Goal: Information Seeking & Learning: Learn about a topic

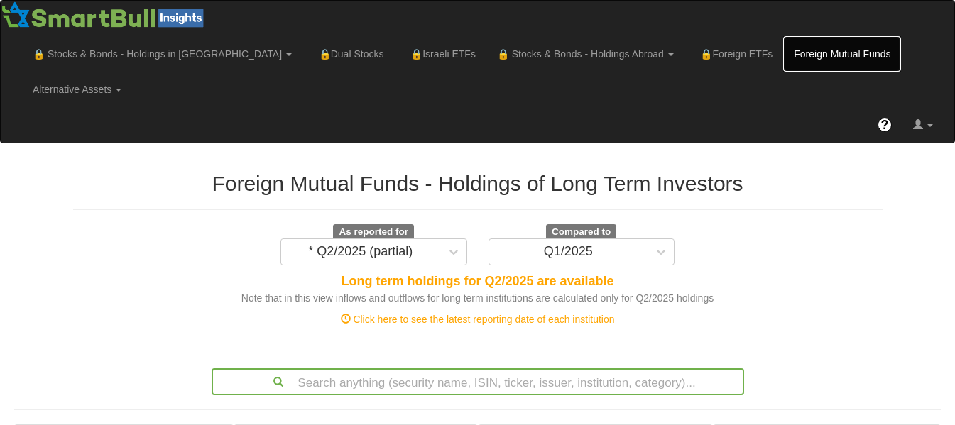
click at [783, 51] on link "Foreign Mutual Funds" at bounding box center [842, 53] width 118 height 35
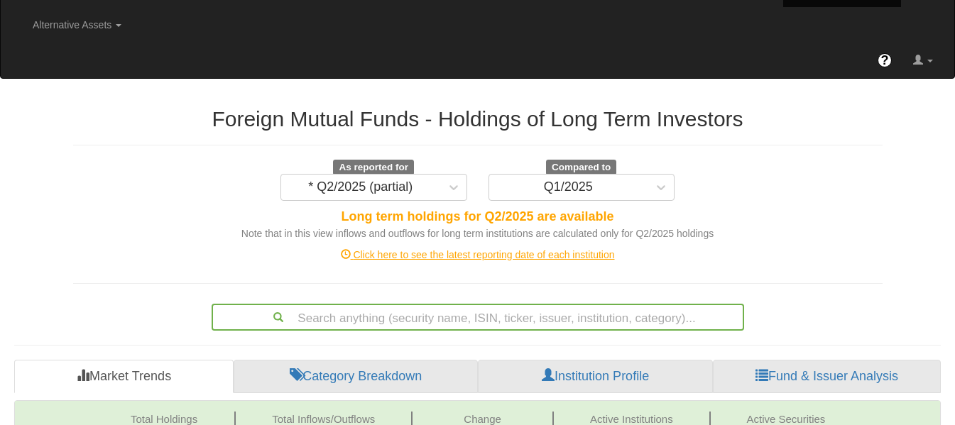
scroll to position [64, 0]
click at [503, 248] on div "Click here to see the latest reporting date of each institution" at bounding box center [477, 255] width 830 height 14
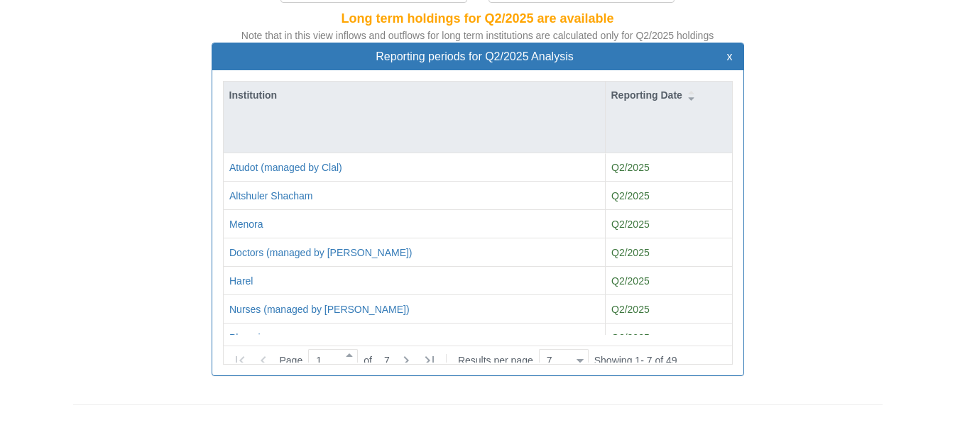
scroll to position [634, 0]
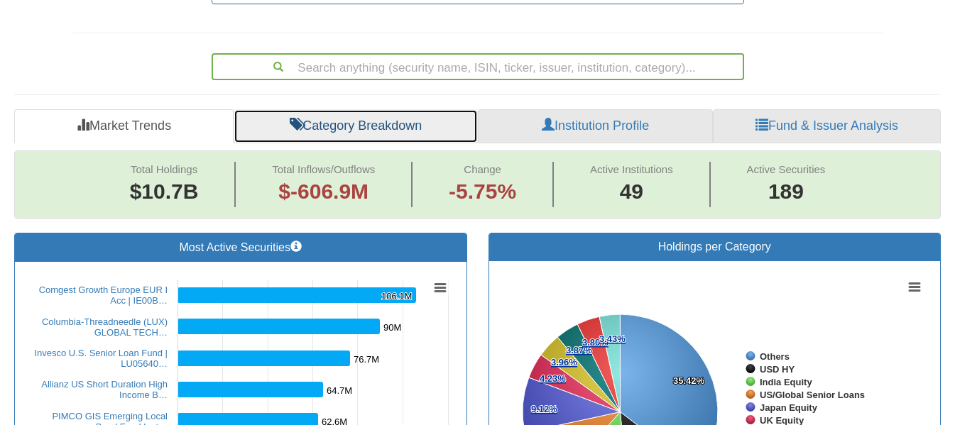
click at [368, 109] on link "Category Breakdown" at bounding box center [355, 126] width 244 height 34
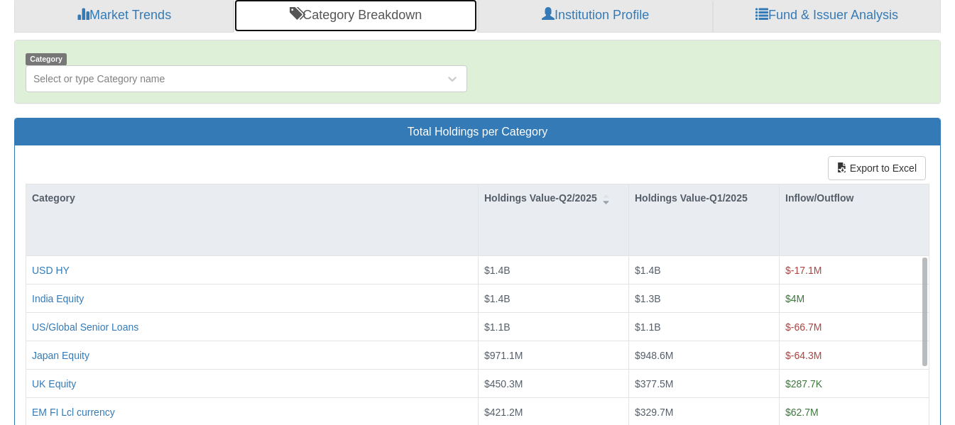
scroll to position [776, 0]
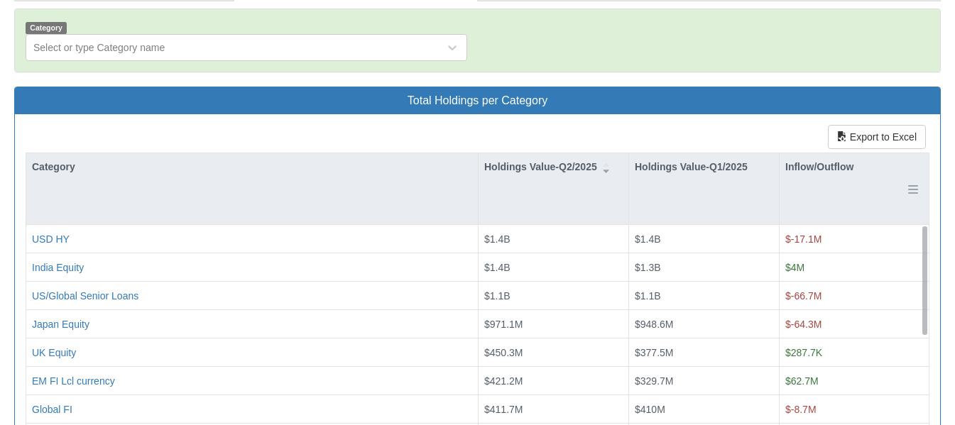
click at [815, 153] on div "Inflow/Outflow" at bounding box center [853, 166] width 149 height 27
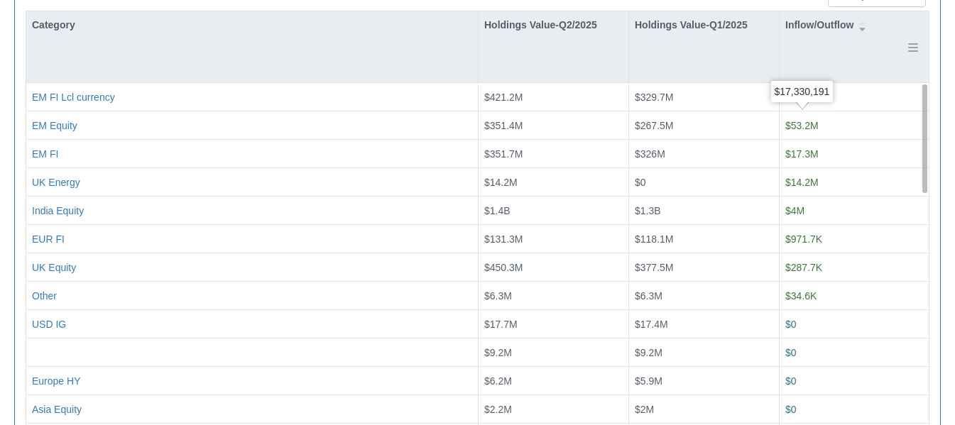
scroll to position [923, 0]
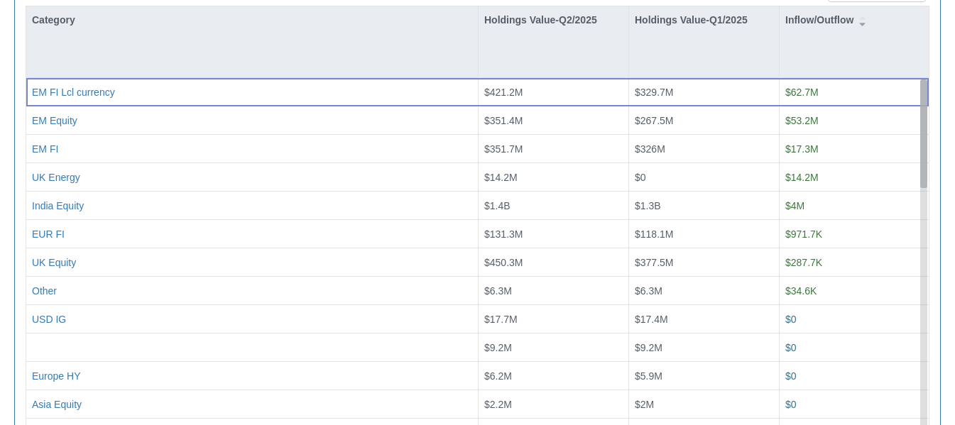
click at [921, 157] on div at bounding box center [923, 254] width 7 height 350
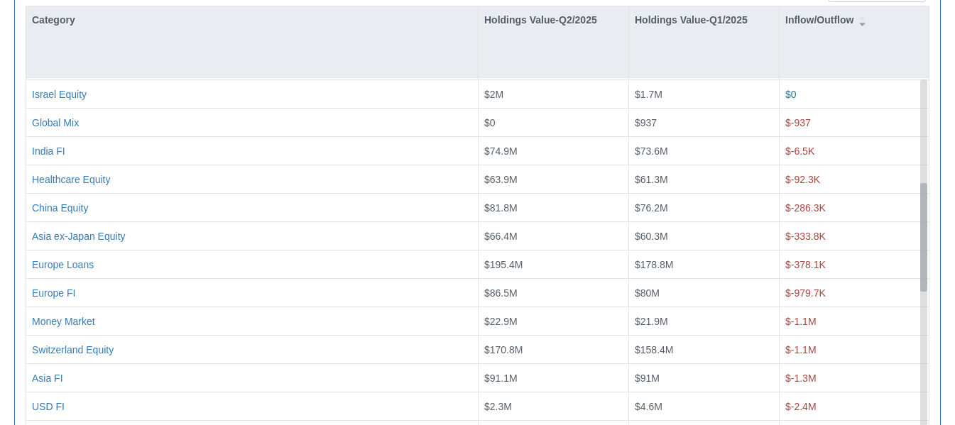
click at [921, 183] on div at bounding box center [923, 237] width 7 height 109
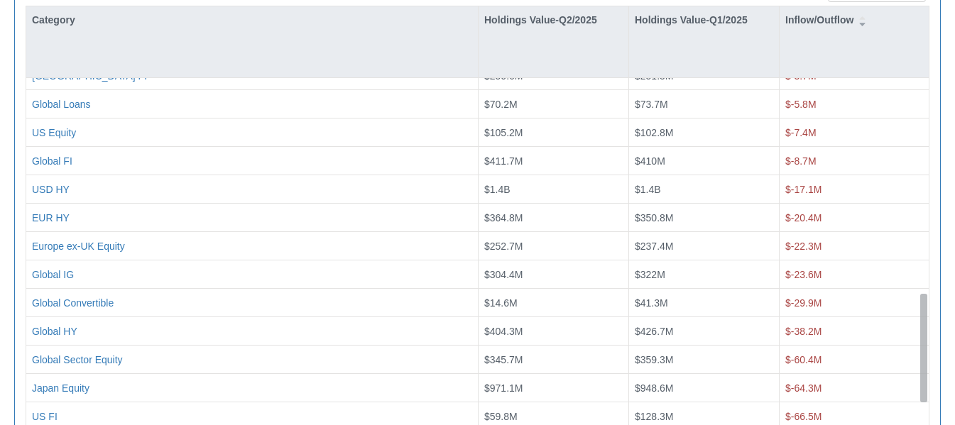
scroll to position [0, 0]
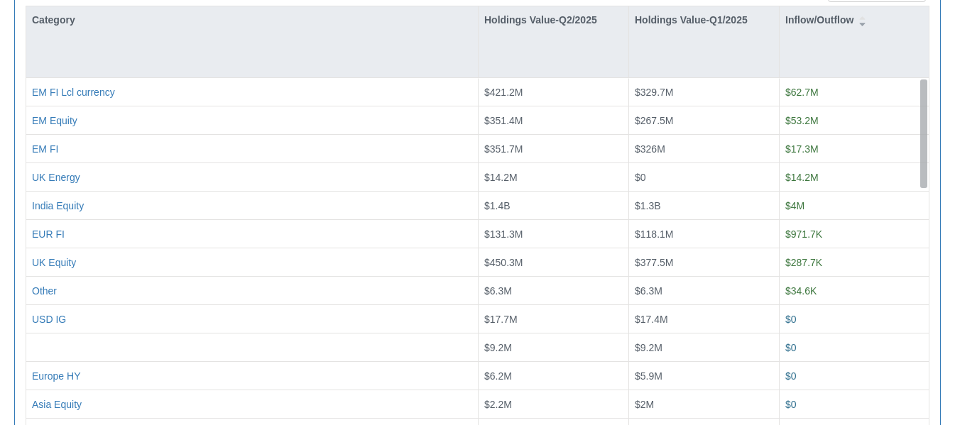
drag, startPoint x: 921, startPoint y: 157, endPoint x: 947, endPoint y: -86, distance: 244.1
click at [844, 32] on div "Inflow/Outflow" at bounding box center [853, 41] width 149 height 71
